Goal: Information Seeking & Learning: Learn about a topic

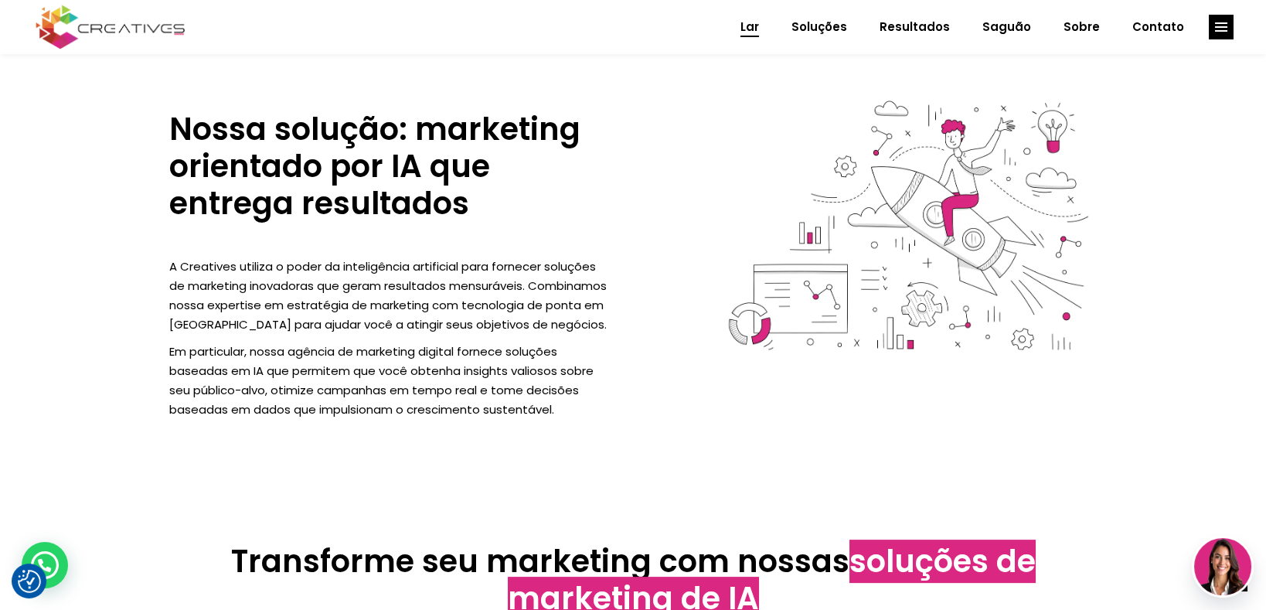
scroll to position [1834, 0]
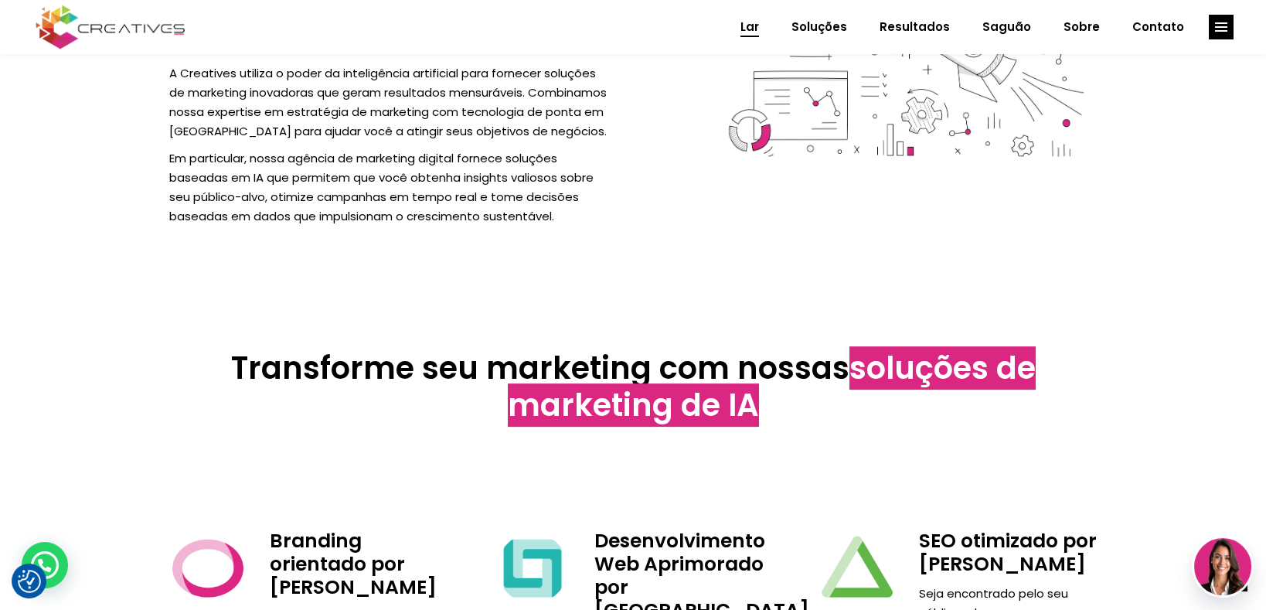
click at [722, 318] on div "Transforme seu marketing com nossas soluções de marketing de IA" at bounding box center [632, 390] width 977 height 148
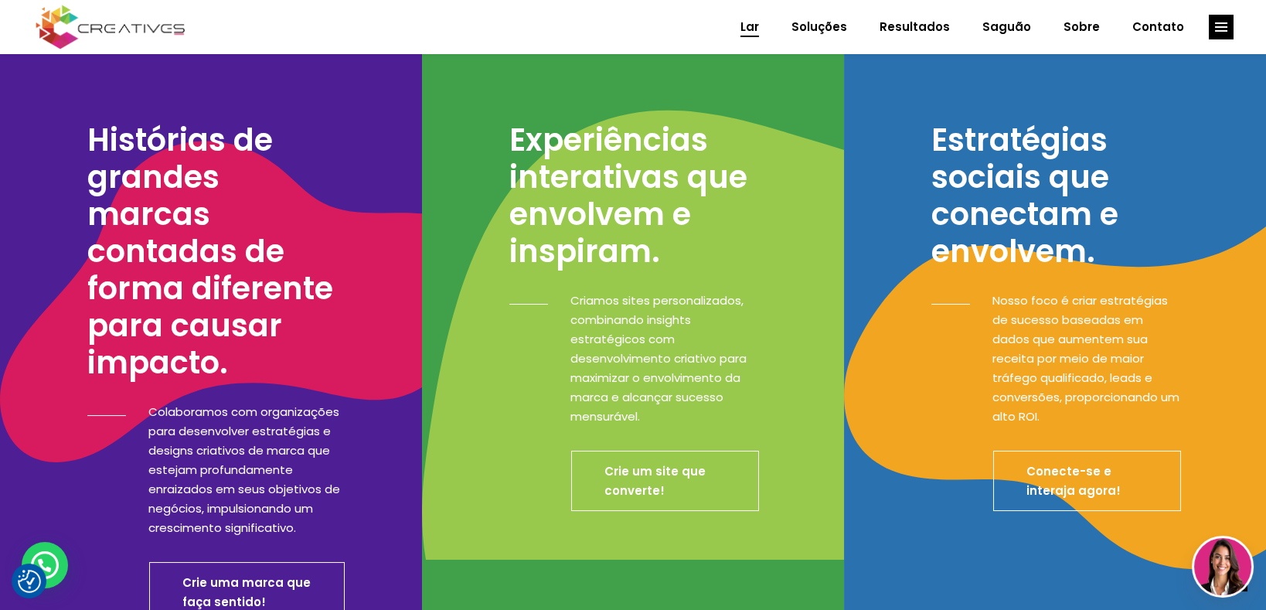
scroll to position [0, 0]
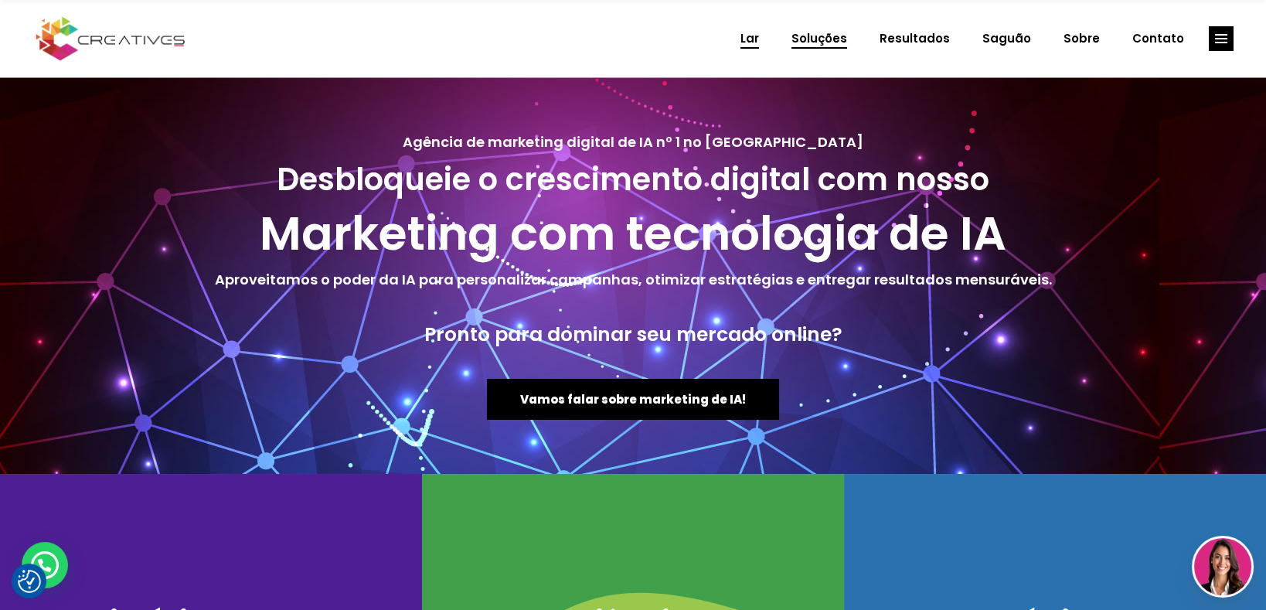
click at [841, 39] on font "Soluções" at bounding box center [819, 38] width 56 height 16
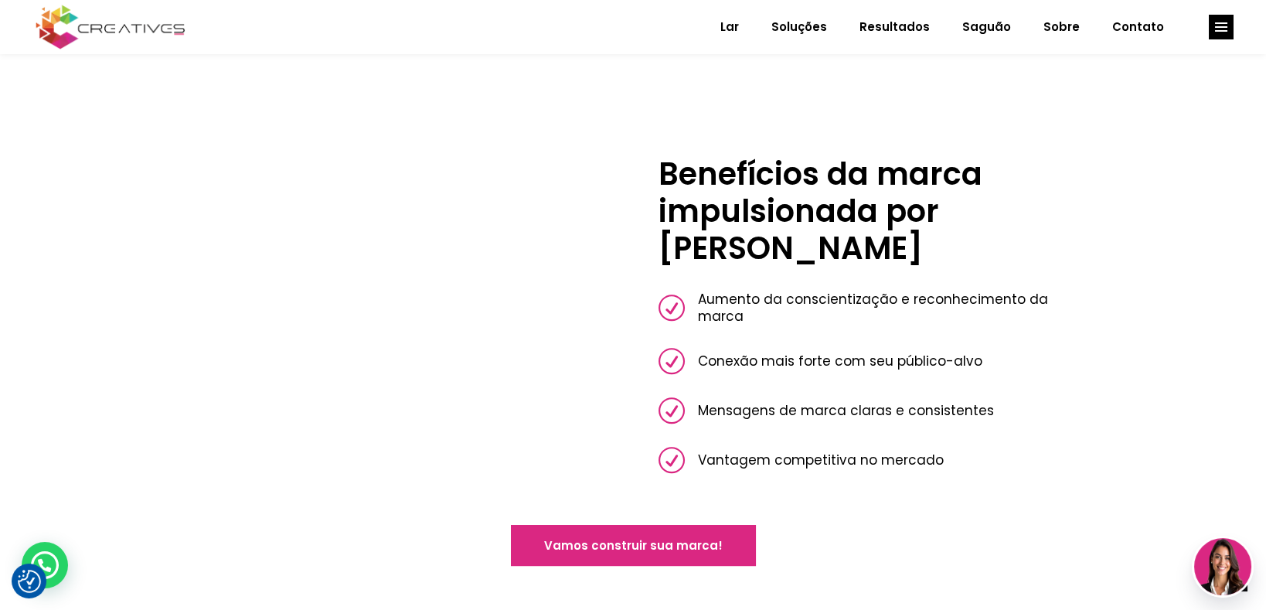
scroll to position [1657, 0]
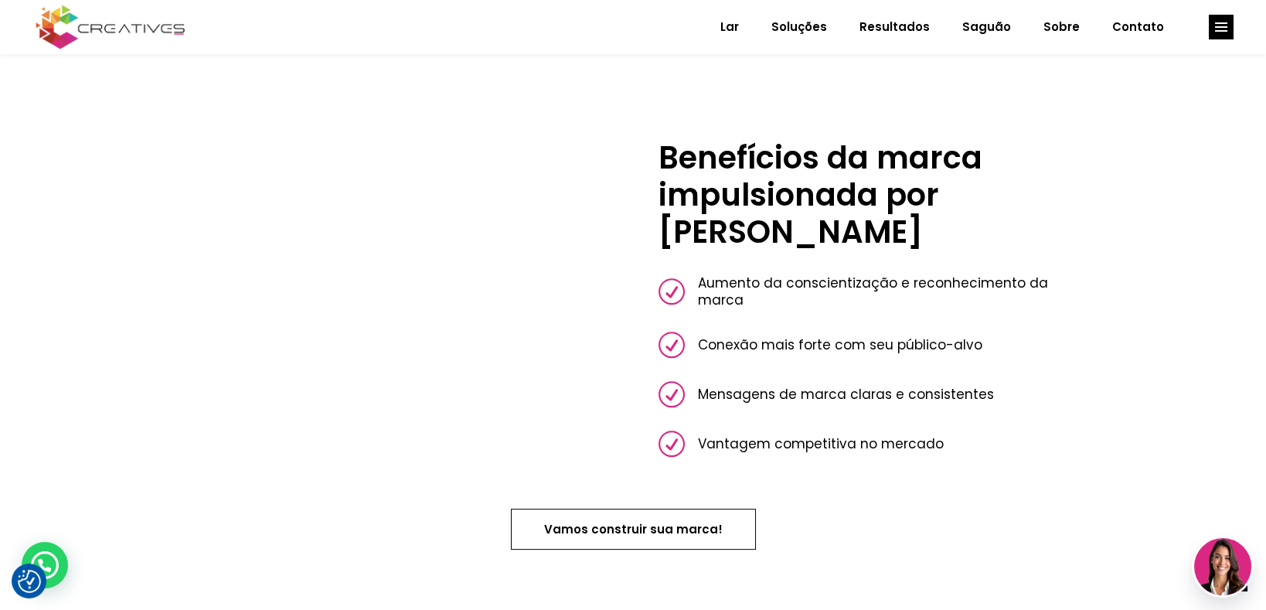
click at [687, 521] on font "Vamos construir sua marca!" at bounding box center [633, 529] width 178 height 16
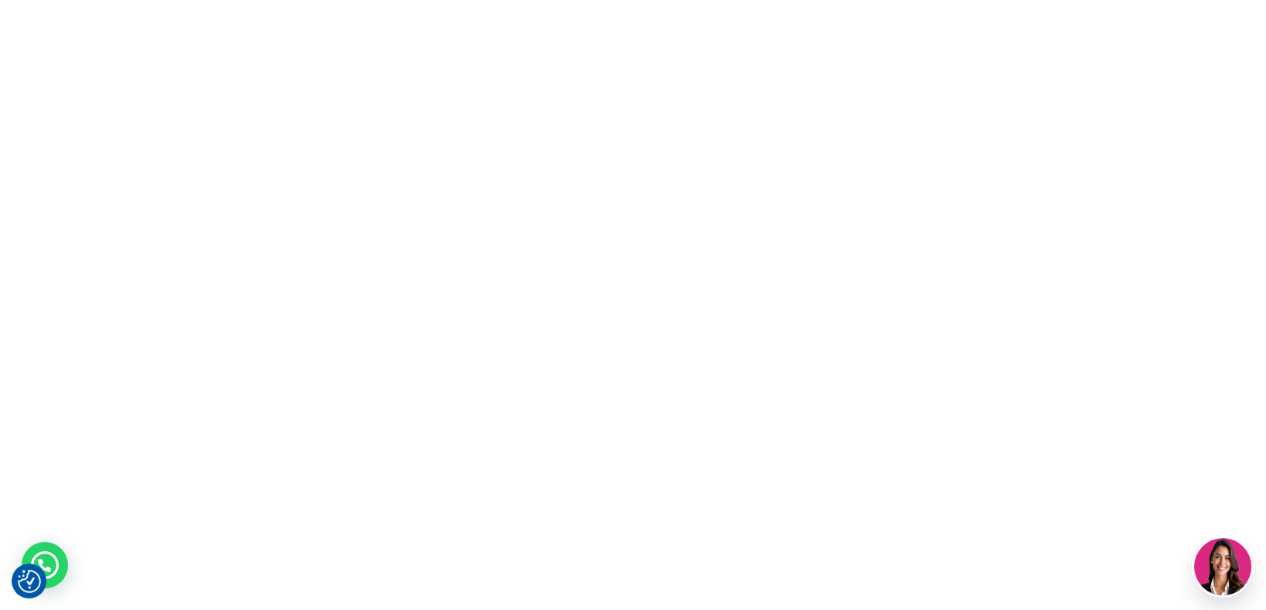
scroll to position [0, 0]
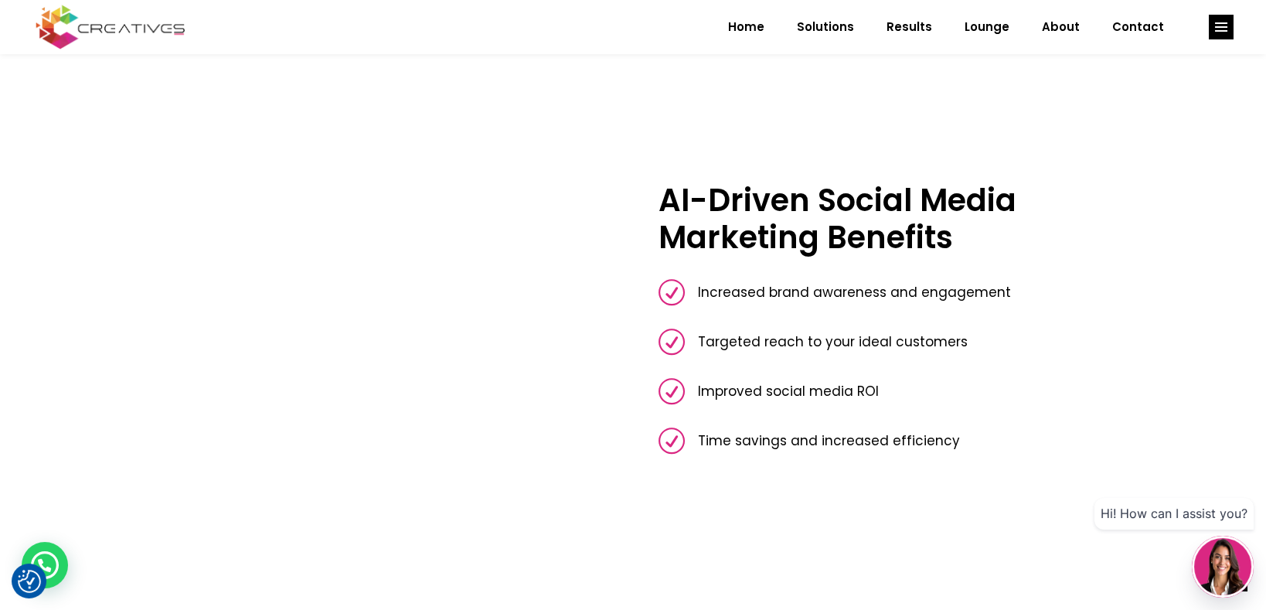
scroll to position [1769, 0]
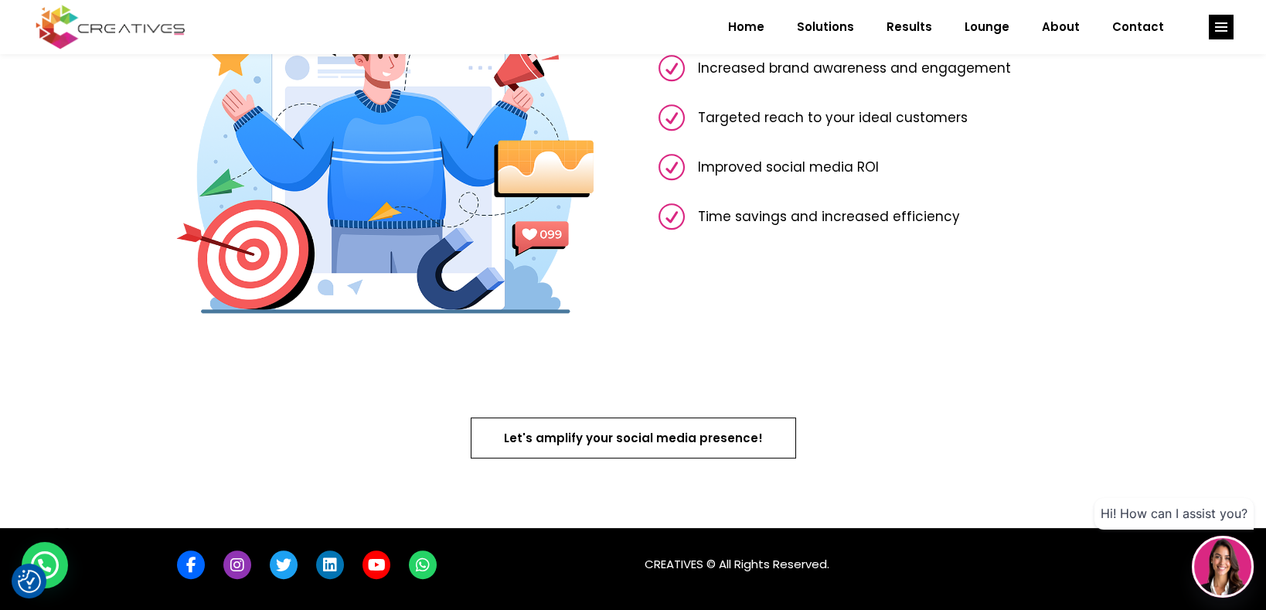
click at [667, 434] on span "Let's amplify your social media presence!" at bounding box center [633, 438] width 259 height 16
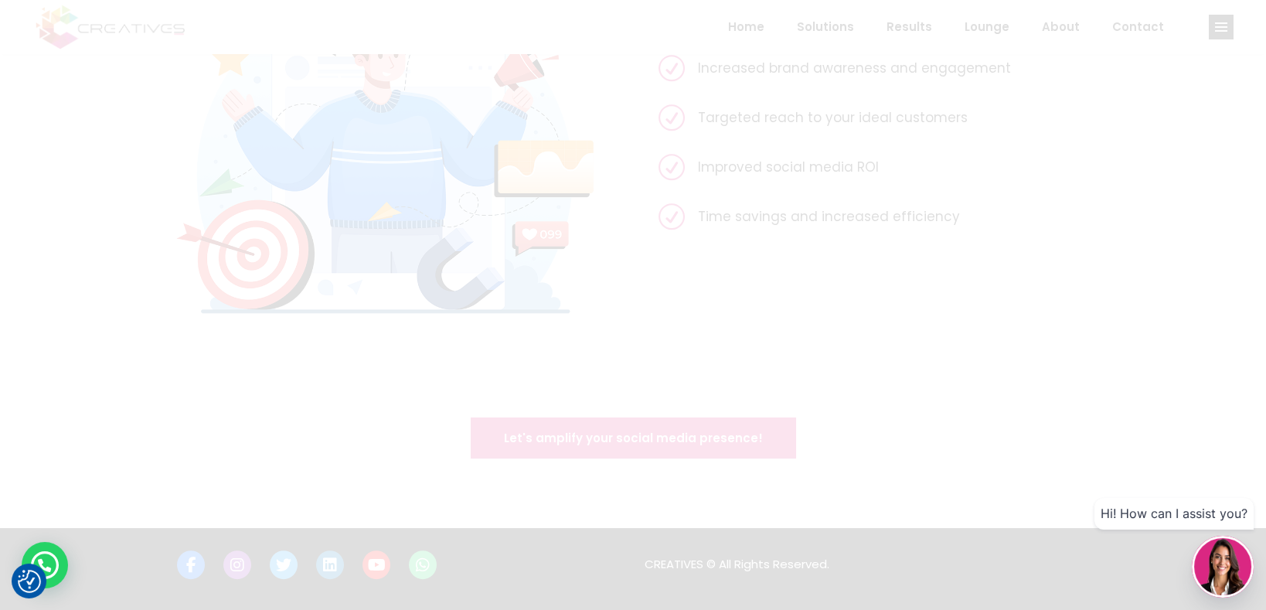
scroll to position [0, 0]
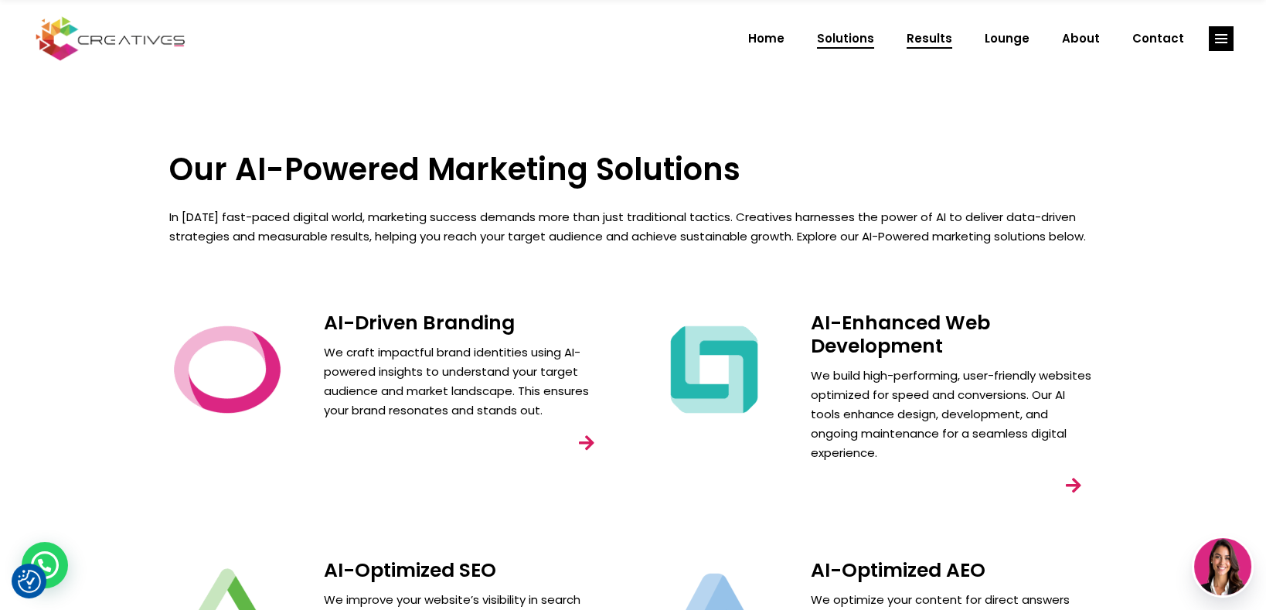
click at [952, 36] on span "Results" at bounding box center [929, 39] width 46 height 40
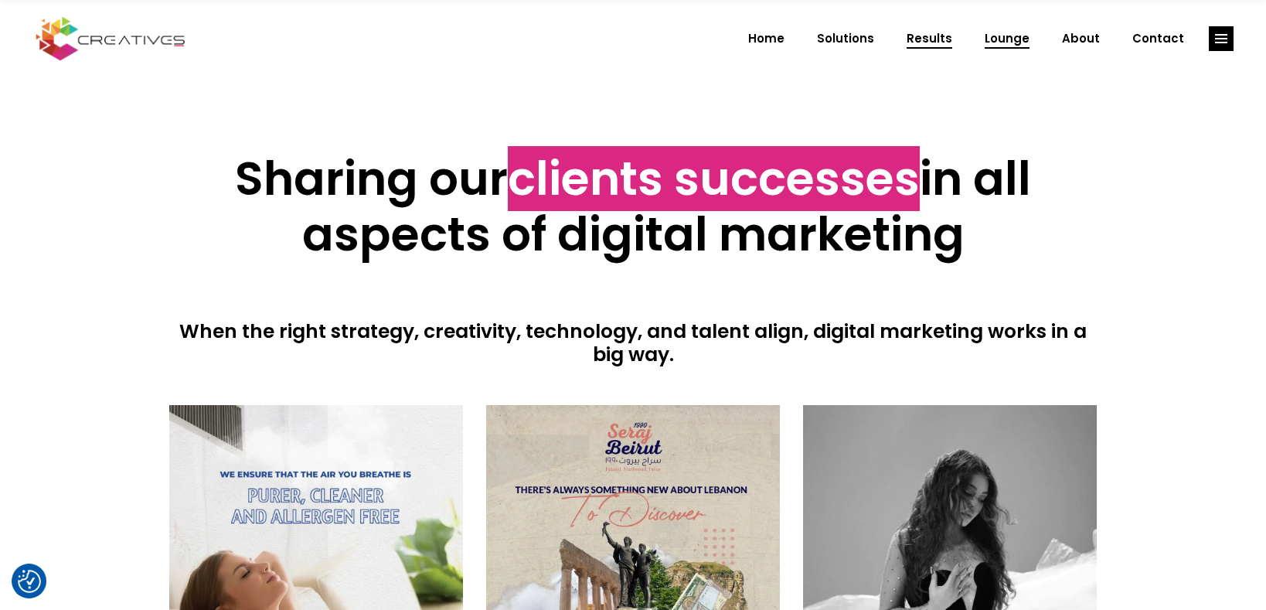
click at [1021, 36] on span "Lounge" at bounding box center [1006, 39] width 45 height 40
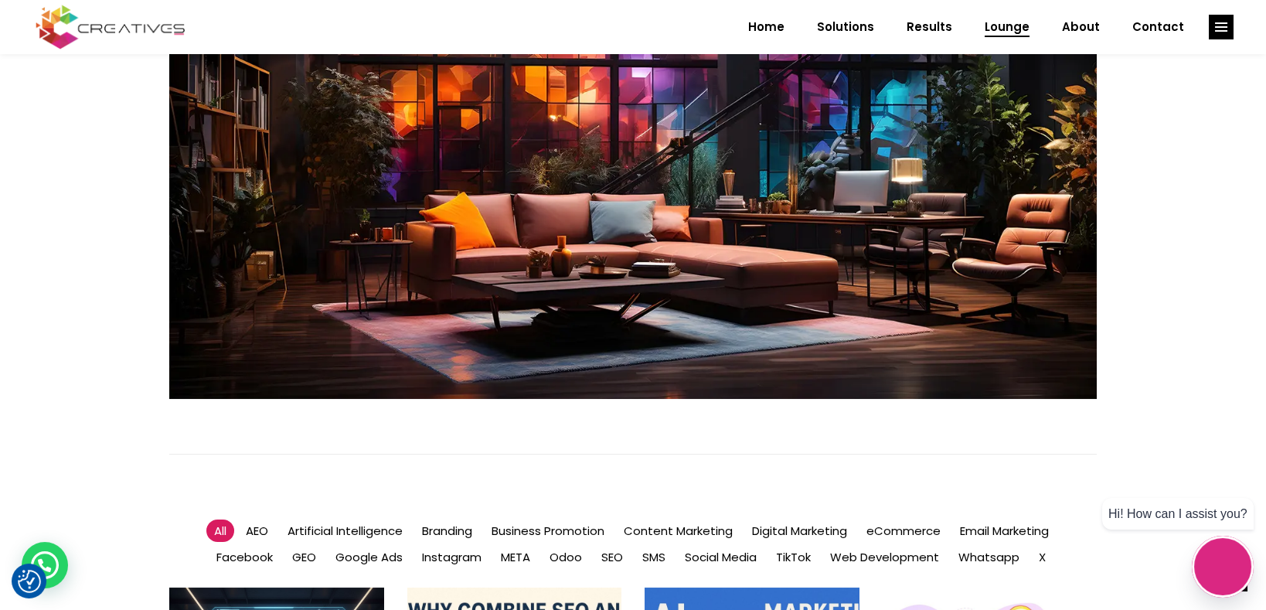
scroll to position [482, 0]
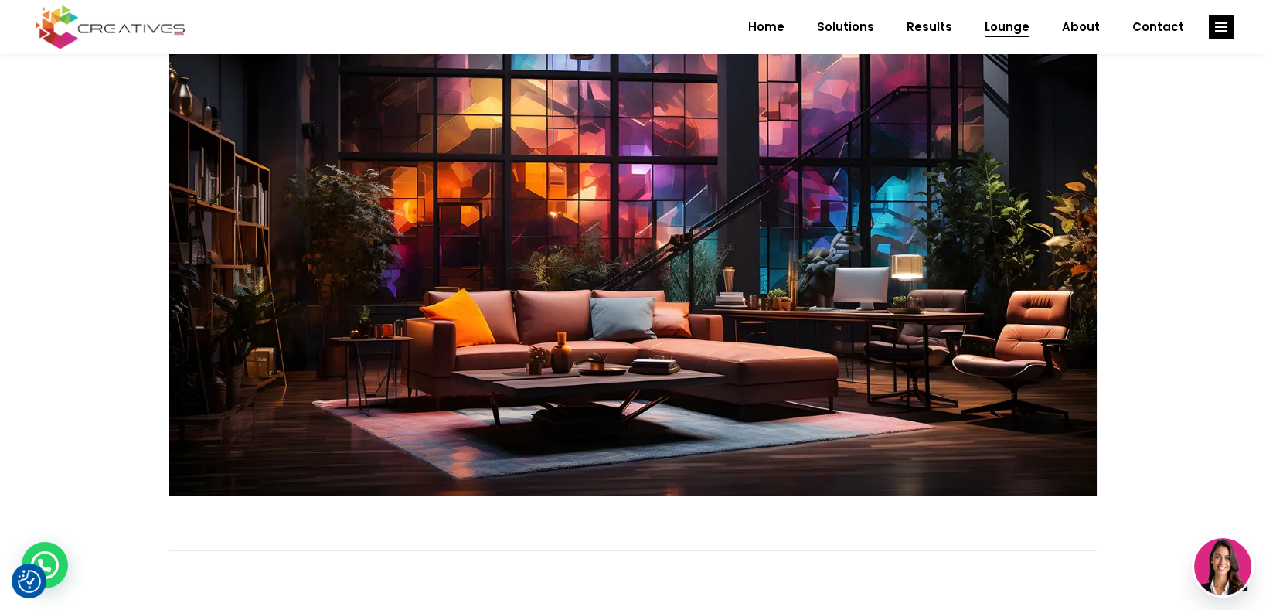
click at [724, 526] on div at bounding box center [632, 522] width 927 height 54
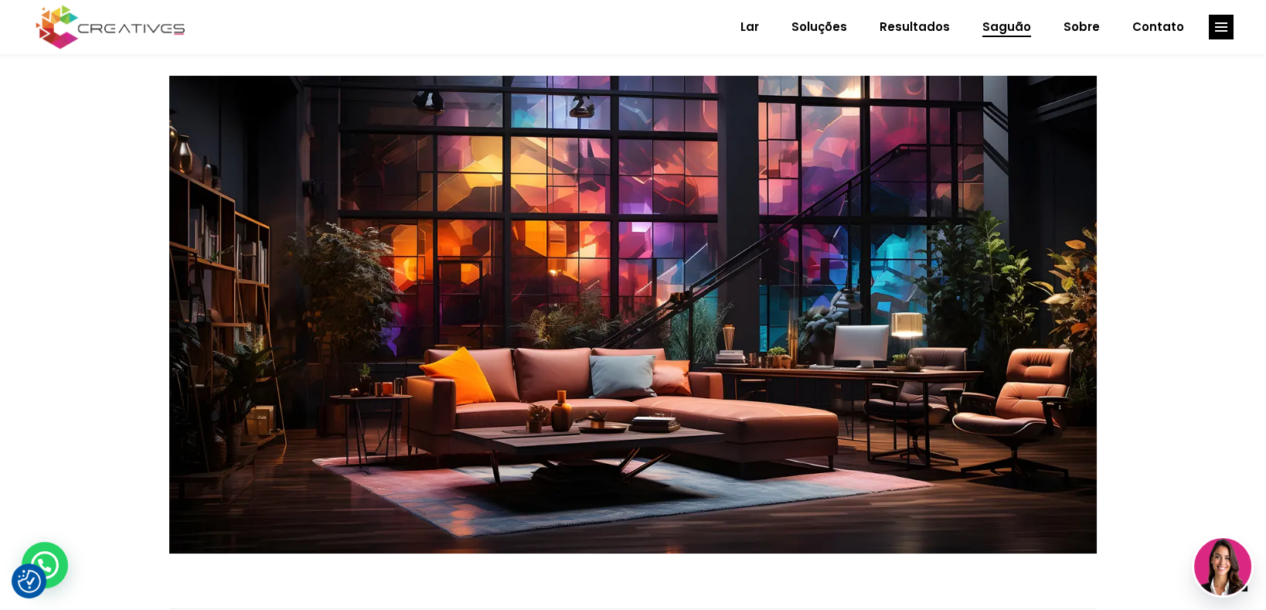
scroll to position [868, 0]
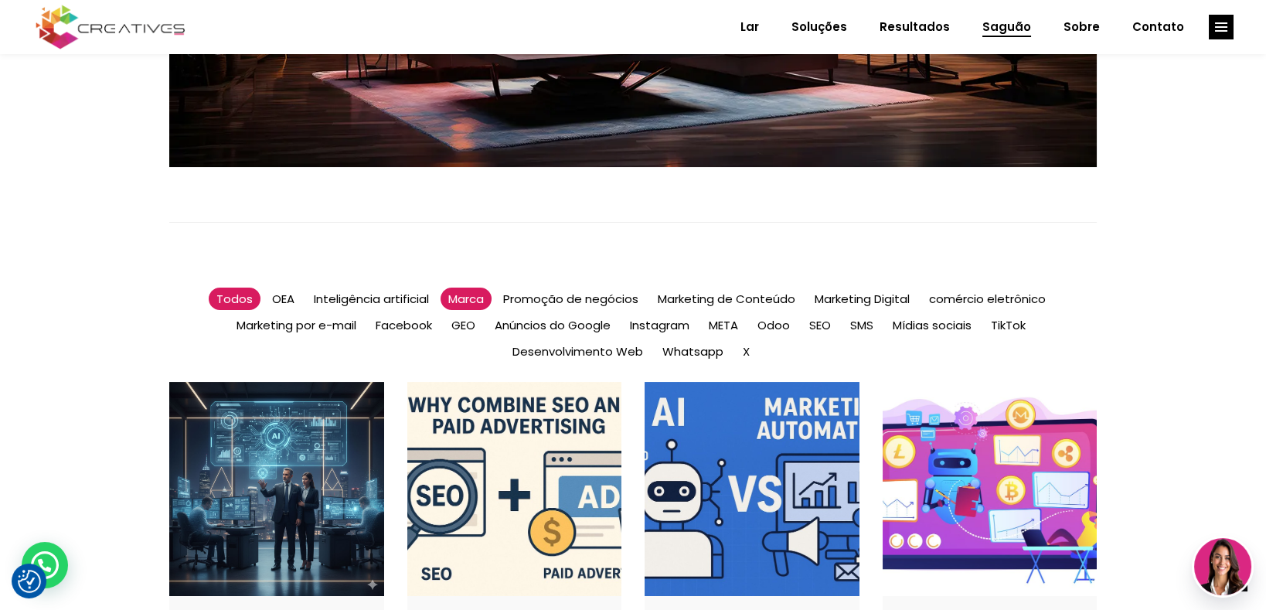
drag, startPoint x: 471, startPoint y: 276, endPoint x: 460, endPoint y: 274, distance: 10.2
drag, startPoint x: 460, startPoint y: 274, endPoint x: 416, endPoint y: 226, distance: 65.6
click at [416, 223] on div at bounding box center [632, 249] width 927 height 54
click at [474, 291] on font "Marca" at bounding box center [466, 299] width 36 height 16
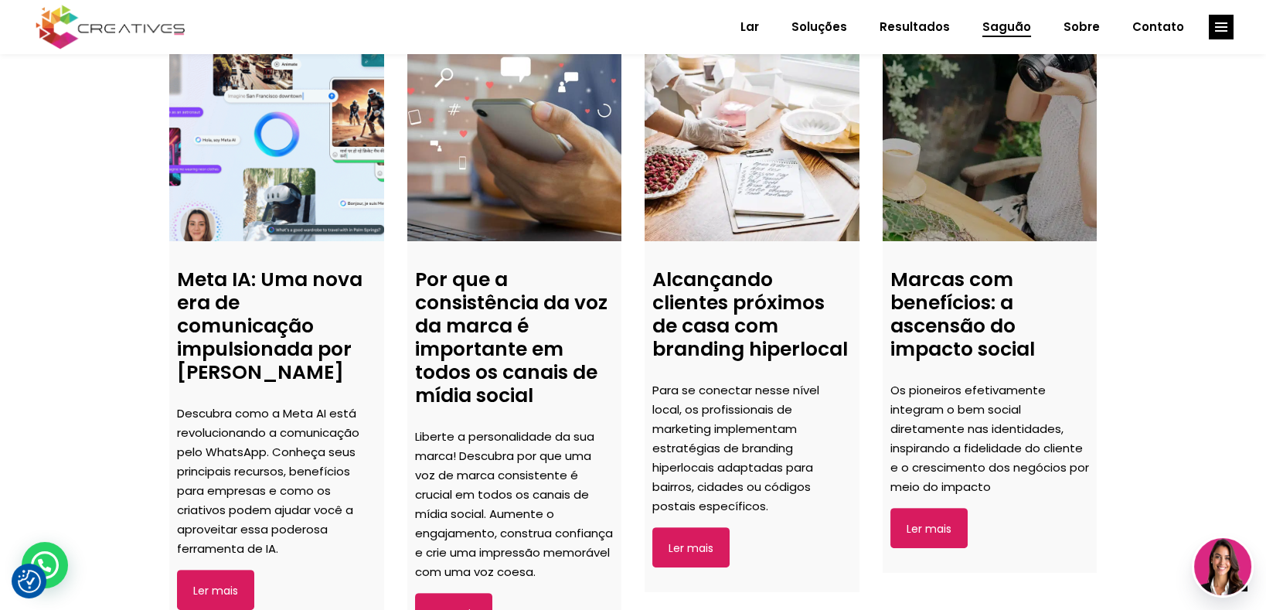
scroll to position [1351, 0]
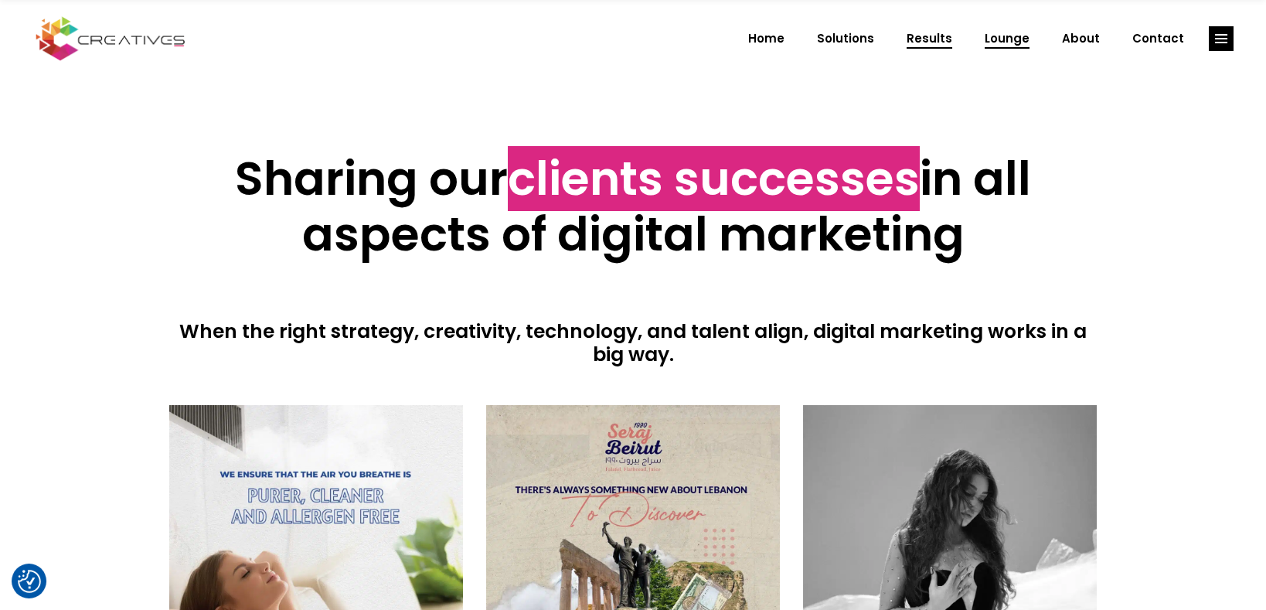
click at [1013, 35] on span "Lounge" at bounding box center [1006, 39] width 45 height 40
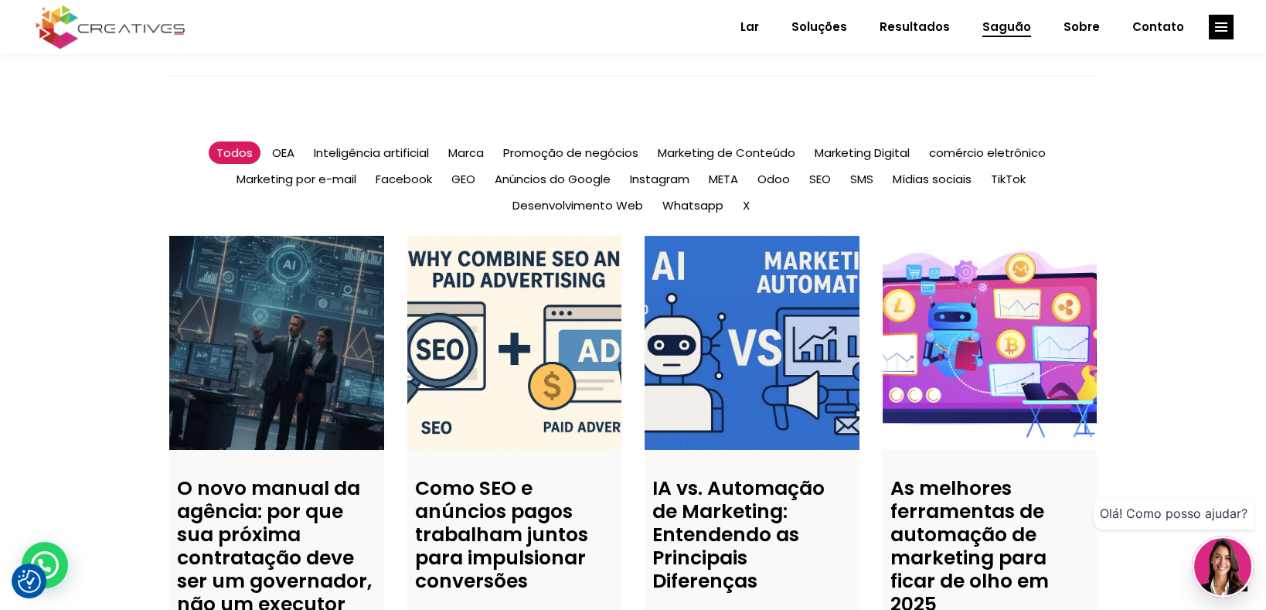
scroll to position [1111, 0]
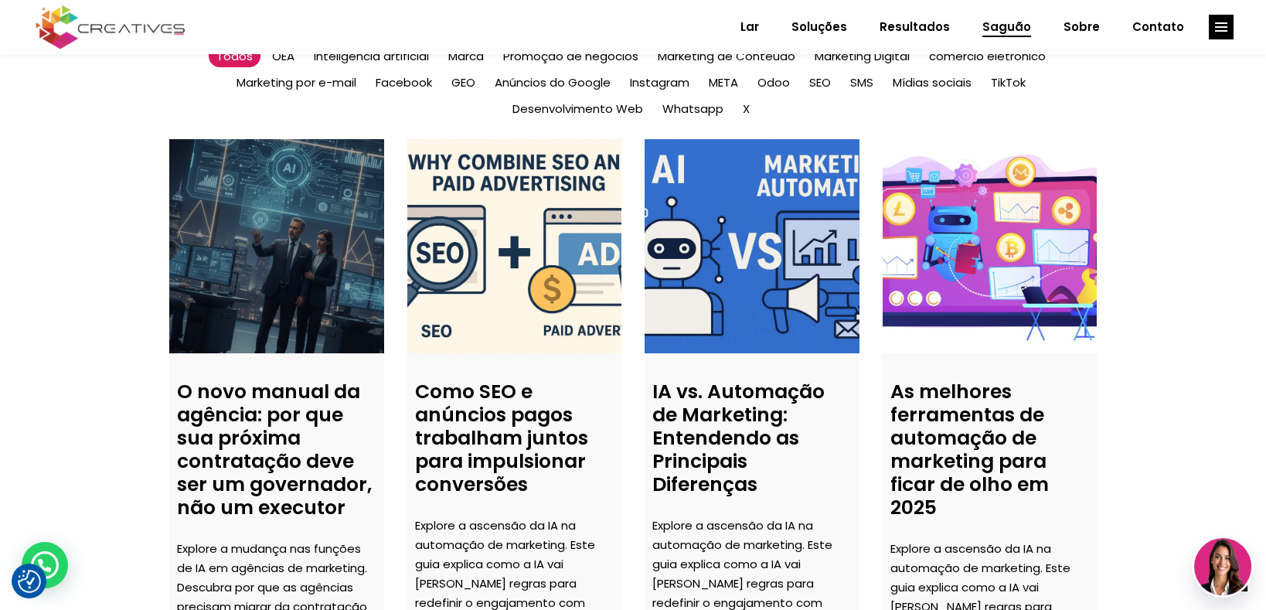
click at [275, 221] on link at bounding box center [276, 246] width 215 height 215
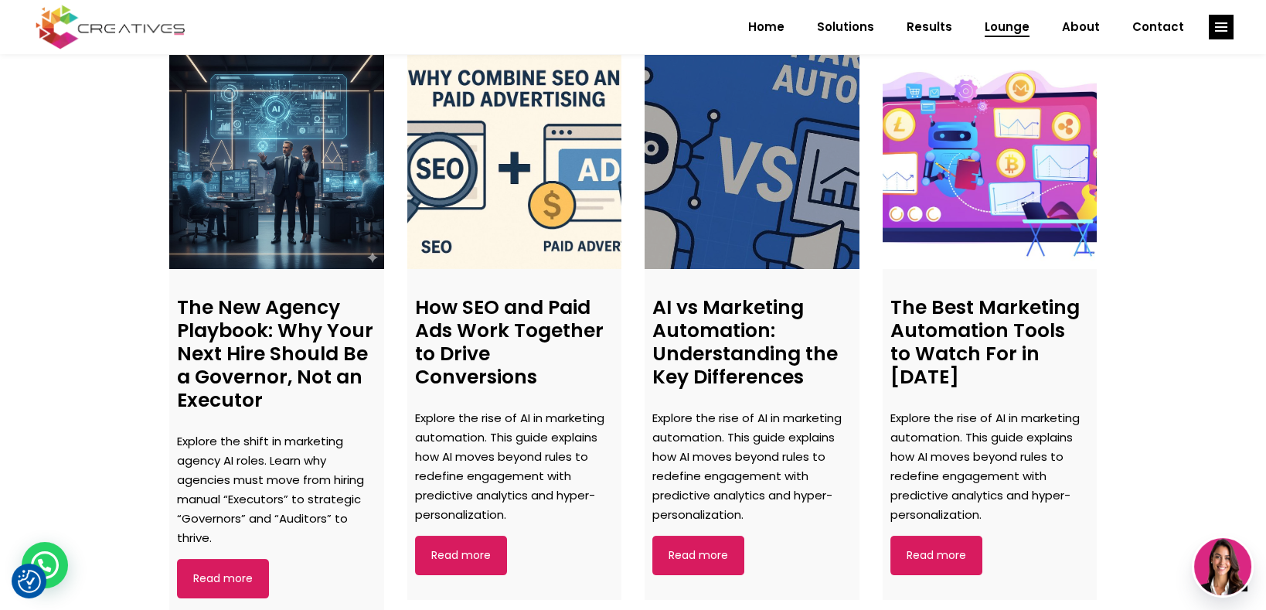
scroll to position [1072, 0]
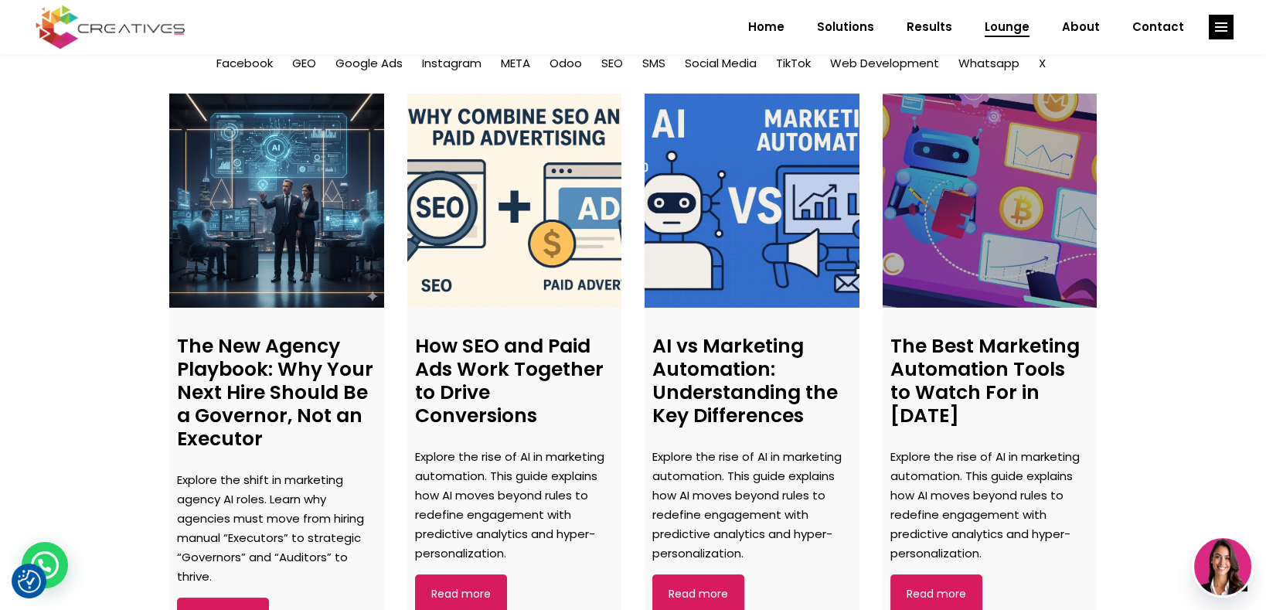
click at [991, 195] on link at bounding box center [989, 200] width 215 height 215
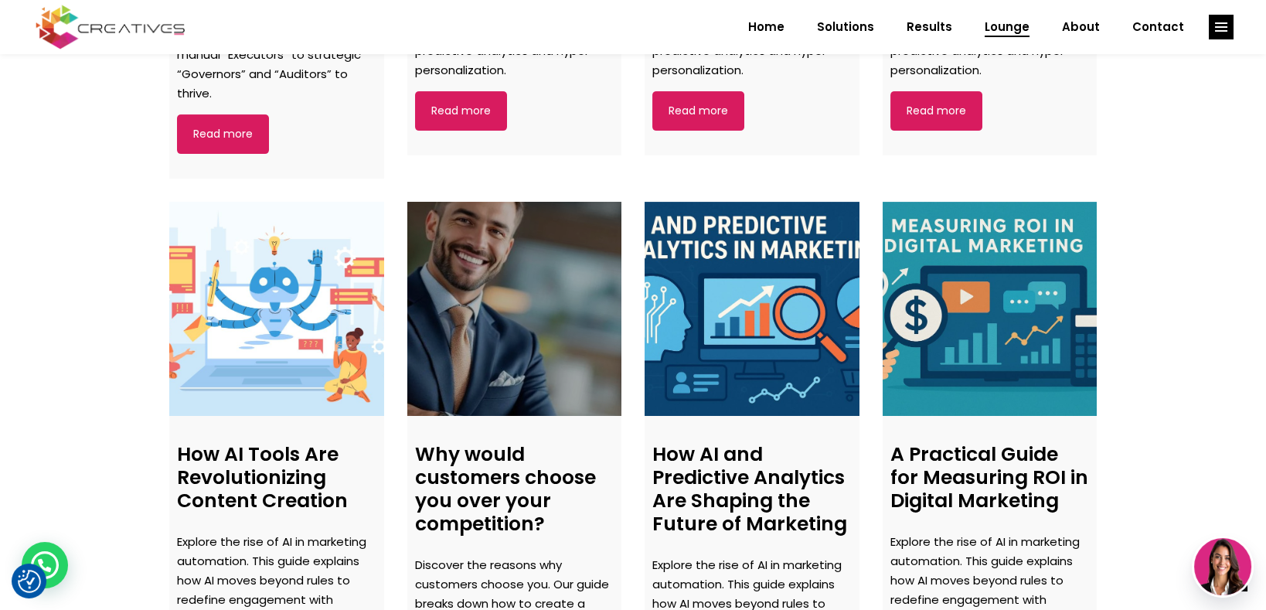
scroll to position [1652, 0]
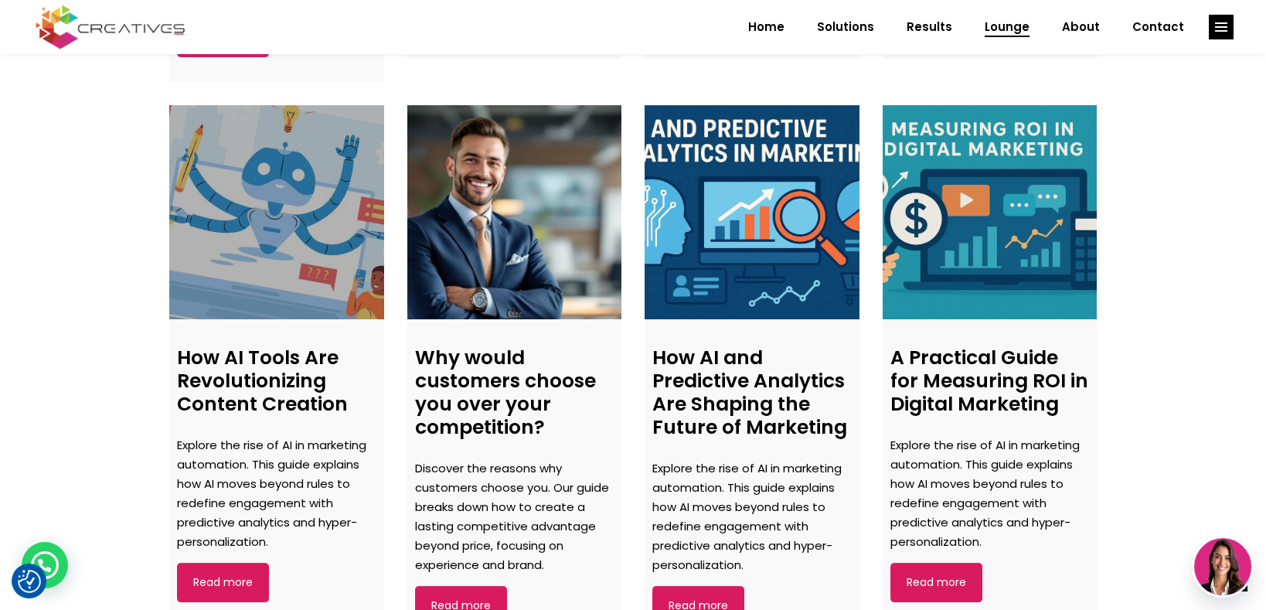
click at [274, 243] on link at bounding box center [276, 212] width 215 height 215
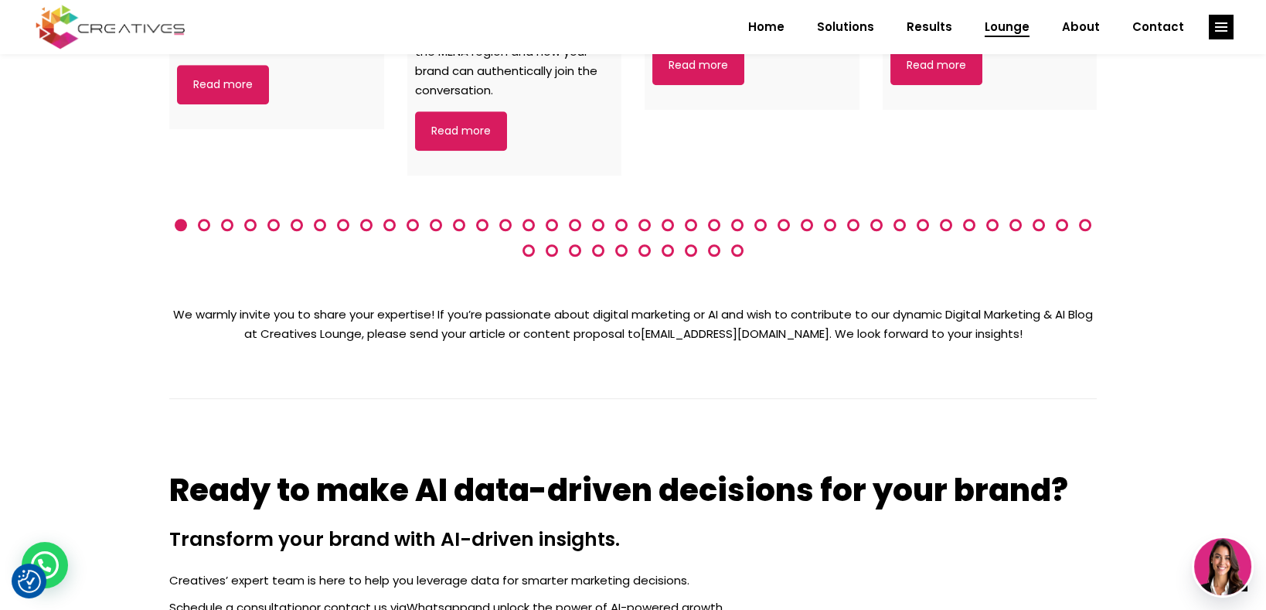
scroll to position [3873, 0]
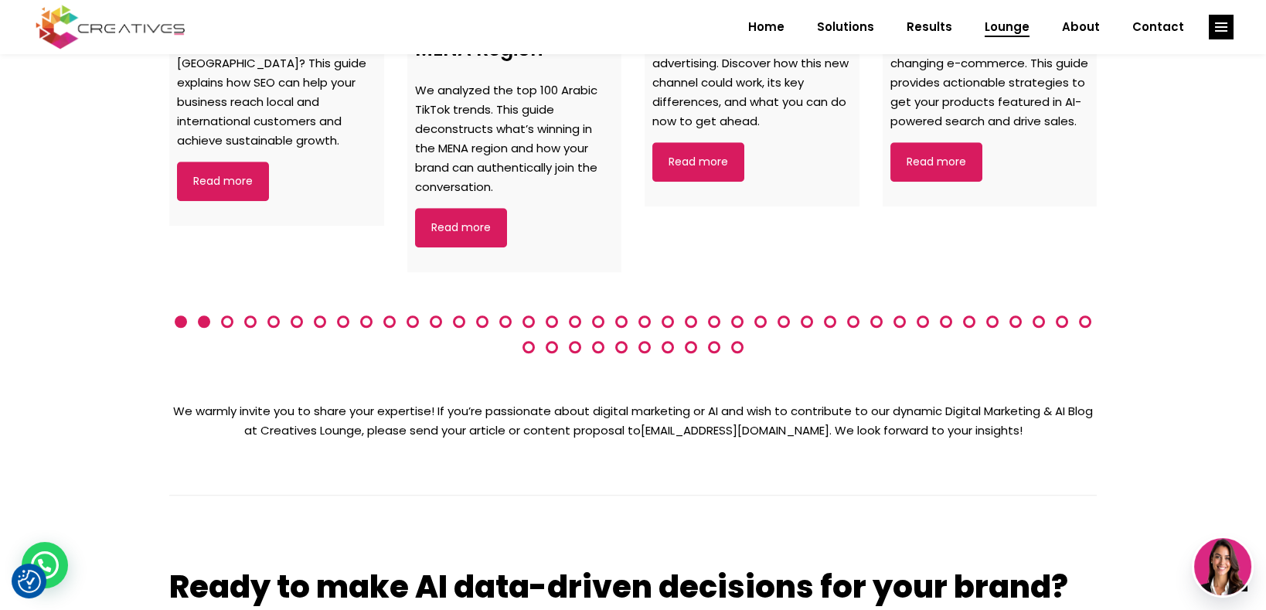
click at [202, 320] on span at bounding box center [204, 321] width 12 height 12
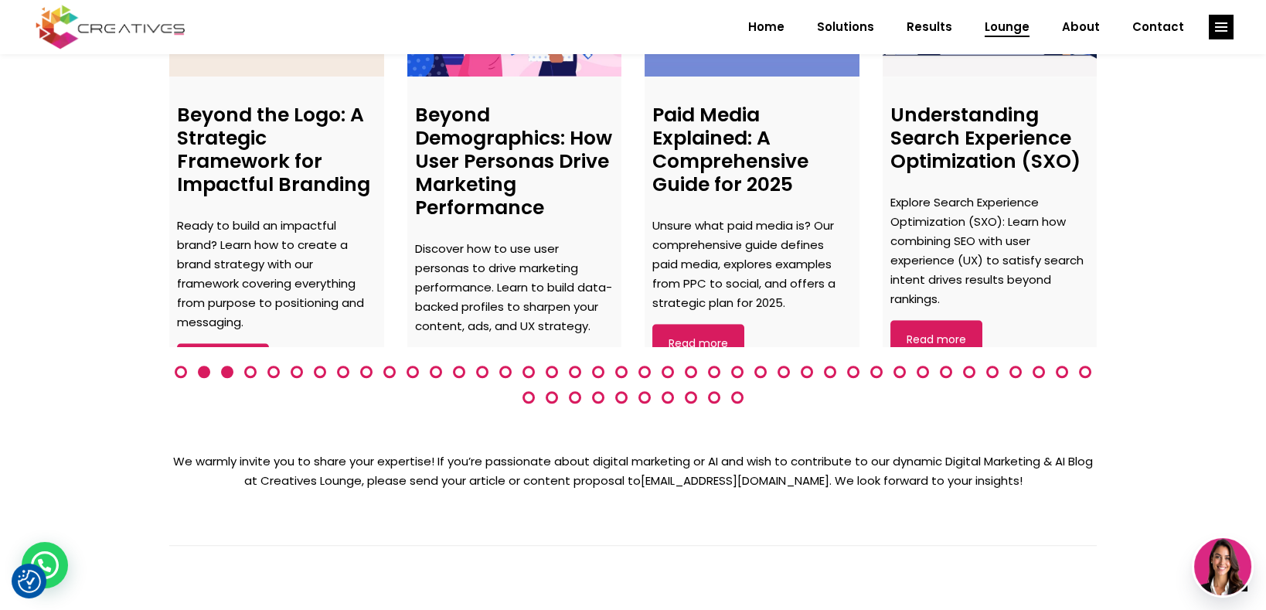
click at [229, 371] on span at bounding box center [227, 371] width 12 height 12
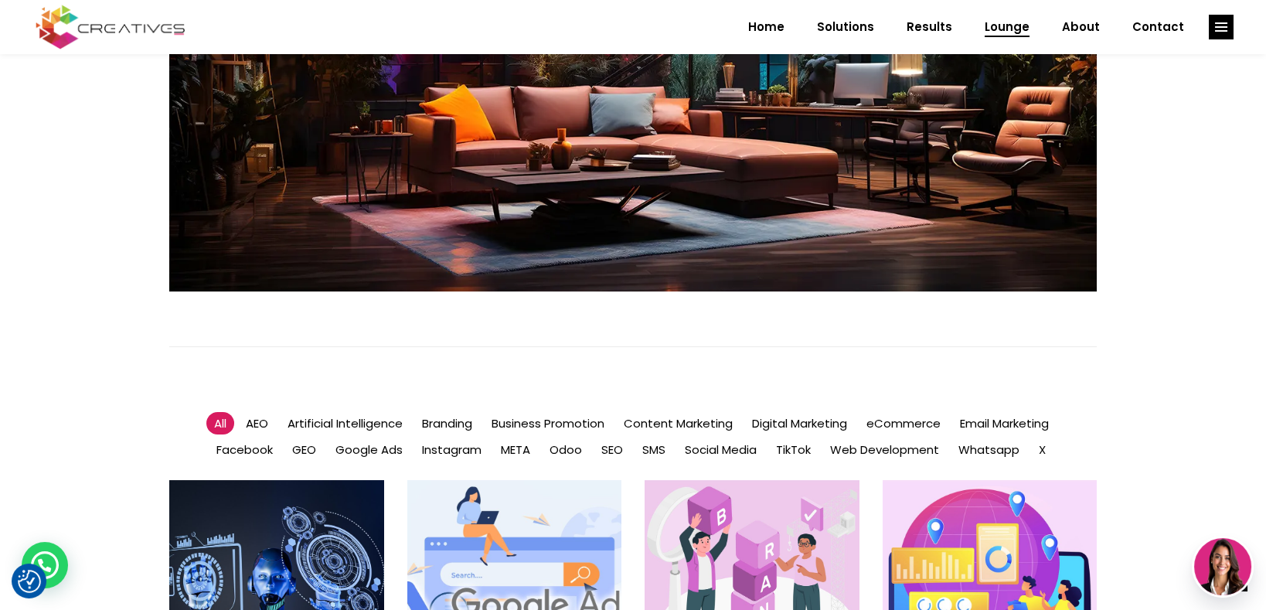
scroll to position [879, 0]
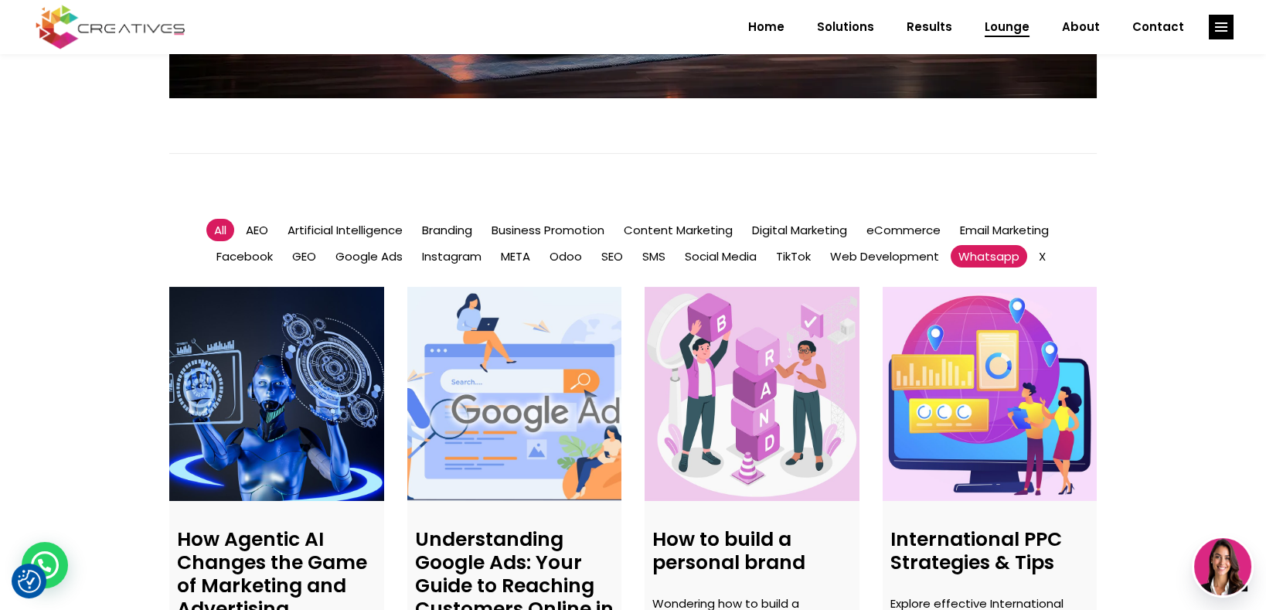
click at [958, 252] on span "Whatsapp" at bounding box center [988, 256] width 61 height 16
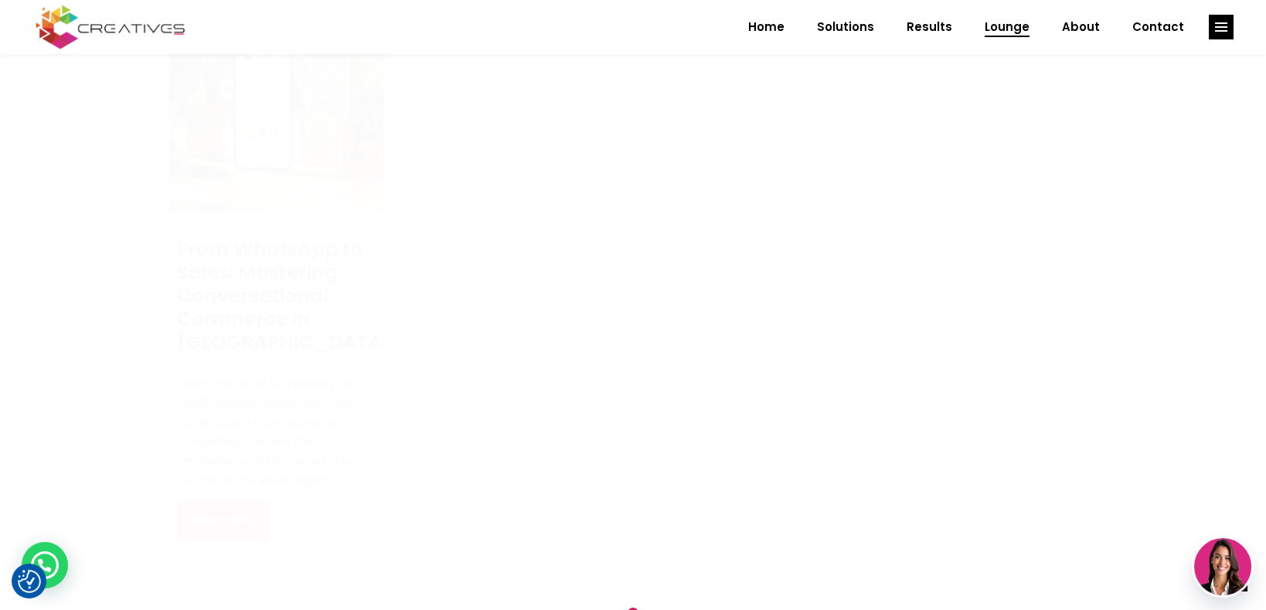
scroll to position [1266, 0]
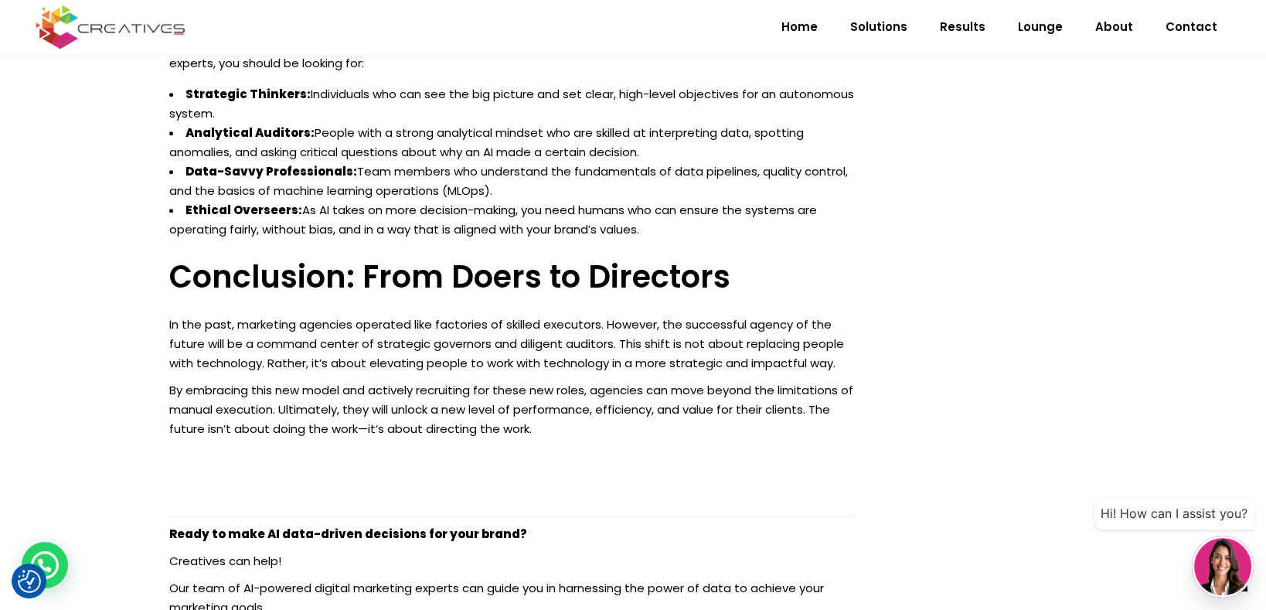
scroll to position [2661, 0]
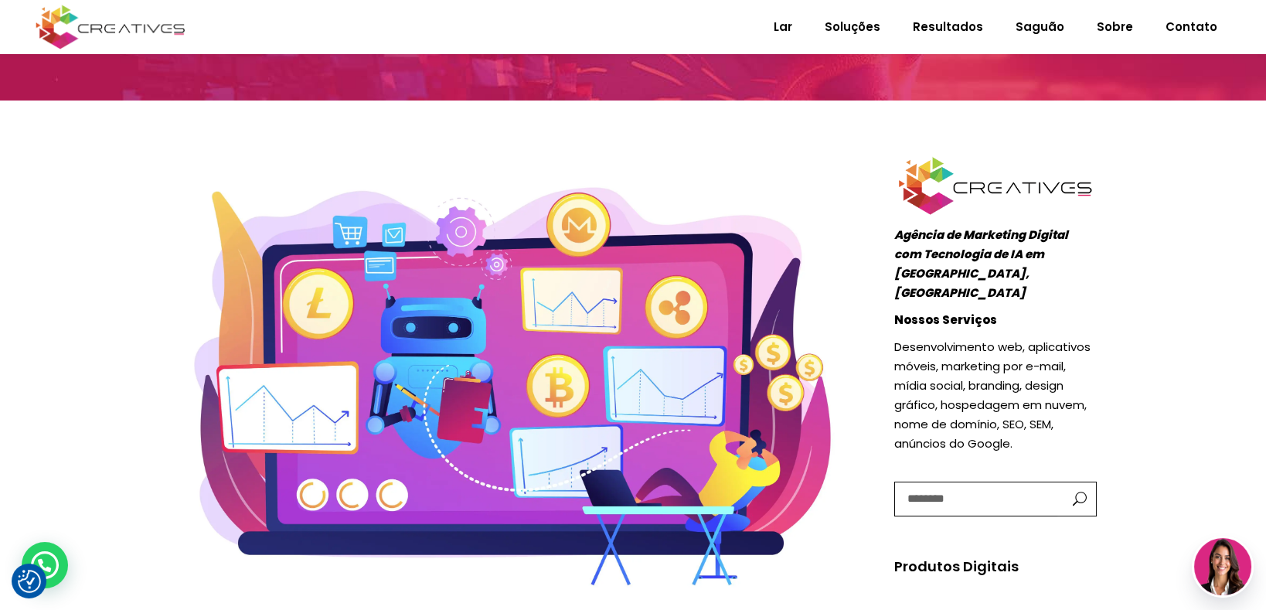
scroll to position [66, 0]
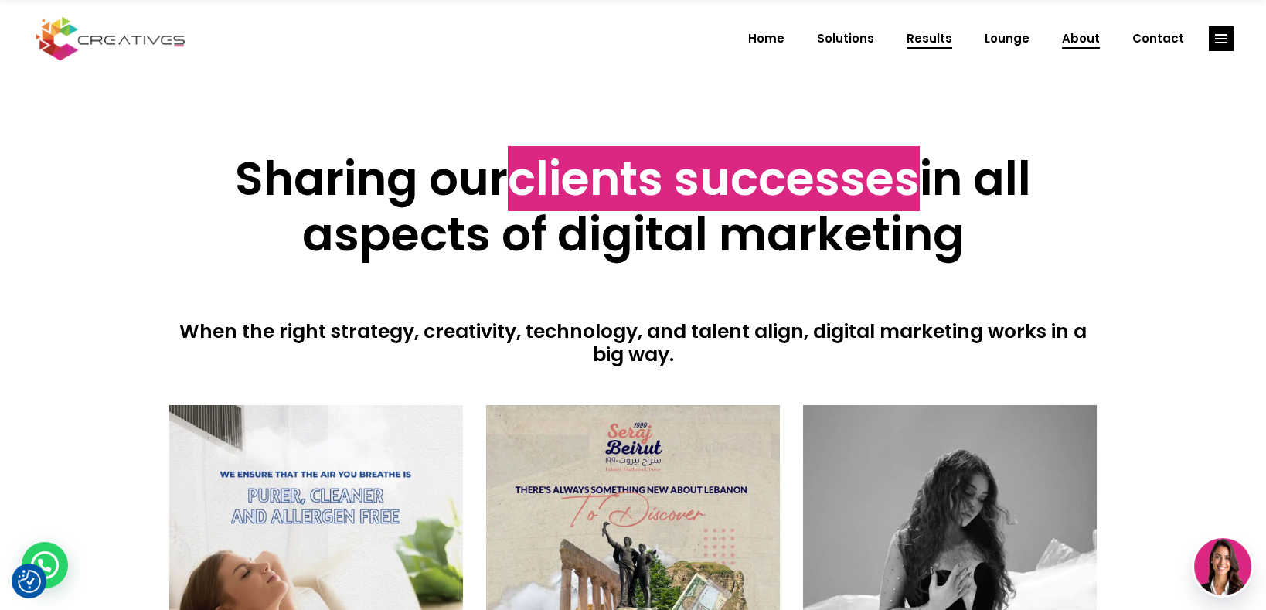
click at [1087, 39] on span "About" at bounding box center [1081, 39] width 38 height 40
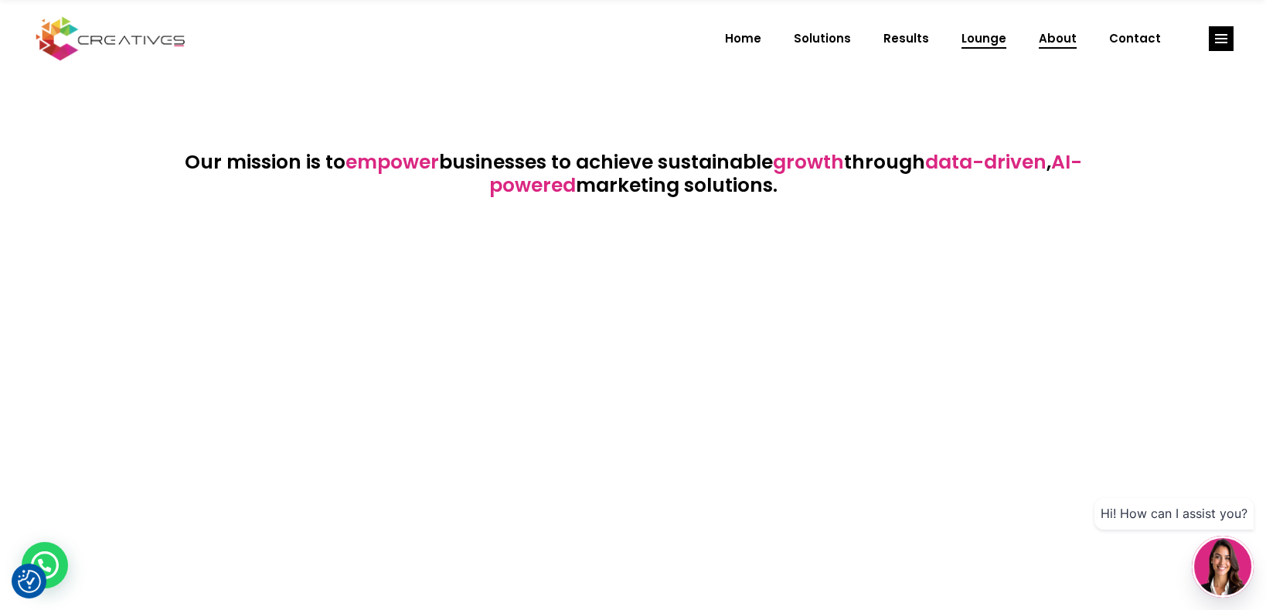
click at [985, 39] on span "Lounge" at bounding box center [983, 39] width 45 height 40
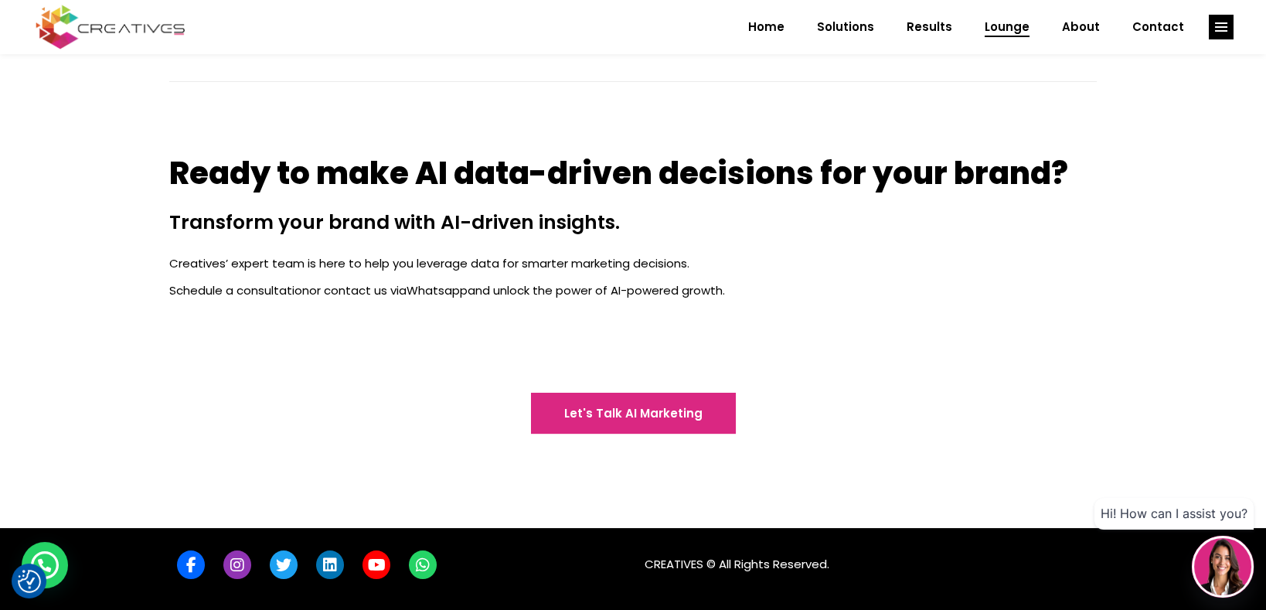
scroll to position [621, 0]
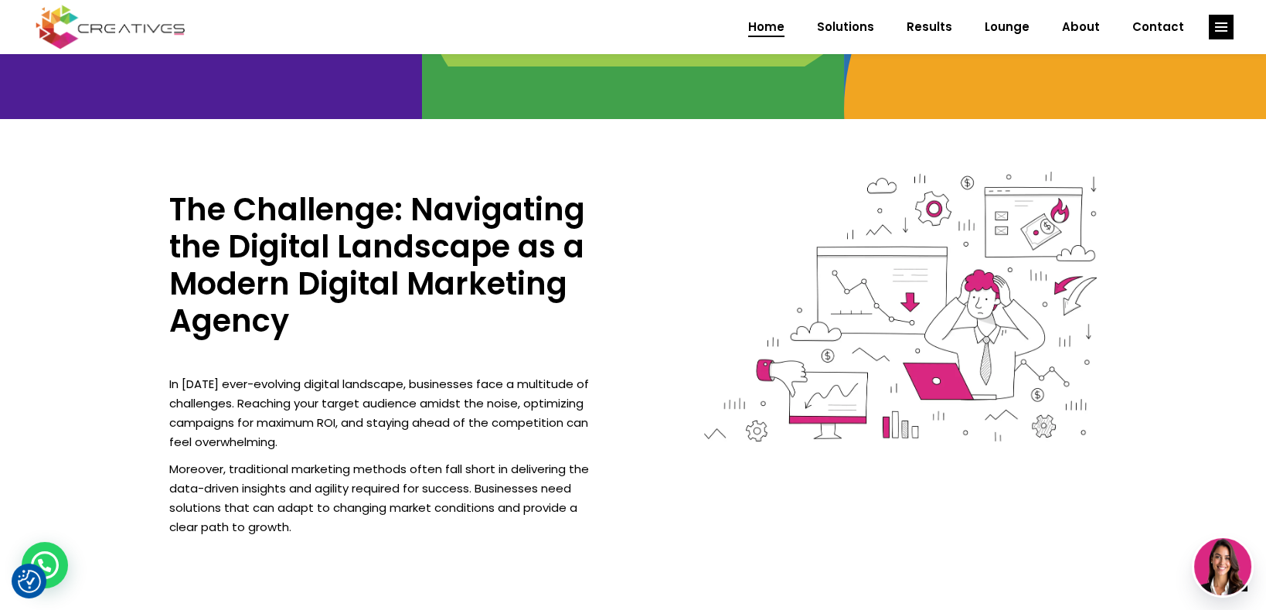
scroll to position [1351, 0]
